Goal: Task Accomplishment & Management: Use online tool/utility

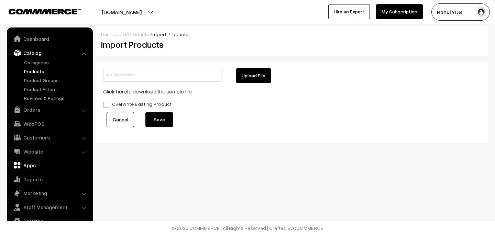
click at [26, 162] on link "Apps" at bounding box center [50, 165] width 82 height 12
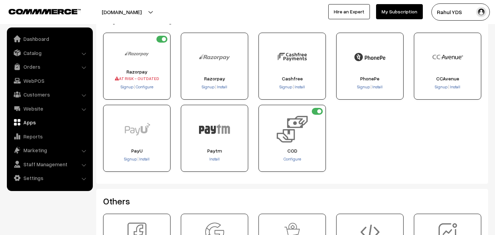
scroll to position [144, 0]
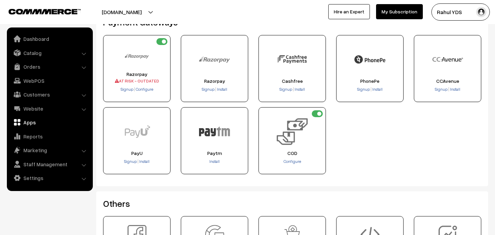
click at [317, 113] on input "checkbox" at bounding box center [317, 113] width 11 height 7
checkbox input "false"
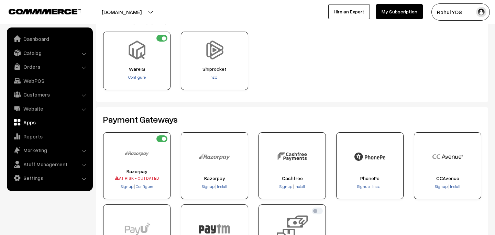
scroll to position [0, 0]
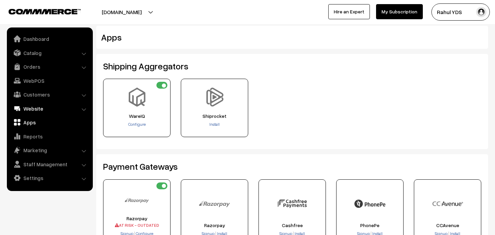
click at [46, 107] on link "Website" at bounding box center [50, 108] width 82 height 12
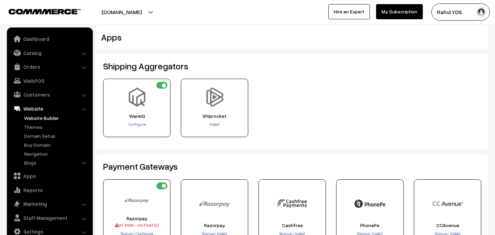
click at [43, 119] on link "Website Builder" at bounding box center [56, 117] width 68 height 7
